Goal: Check status: Check status

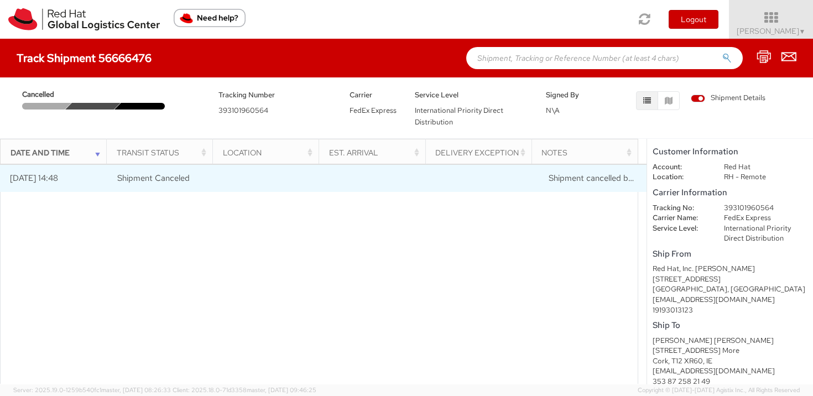
click at [590, 179] on span "Shipment cancelled by sender" at bounding box center [604, 178] width 111 height 11
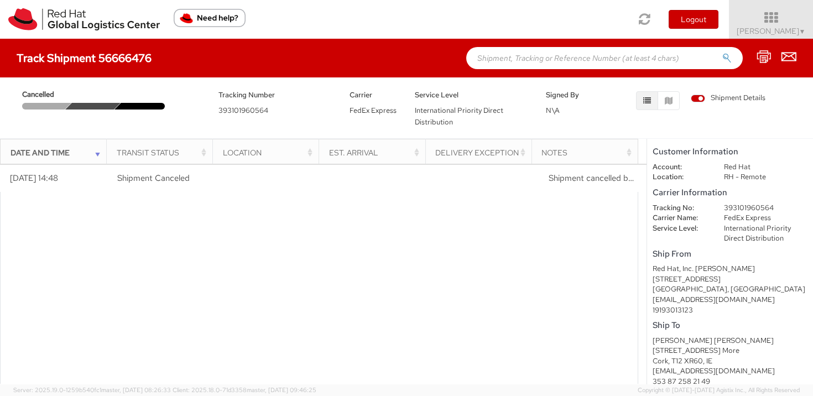
click at [290, 223] on div at bounding box center [319, 316] width 638 height 248
